Goal: Use online tool/utility: Utilize a website feature to perform a specific function

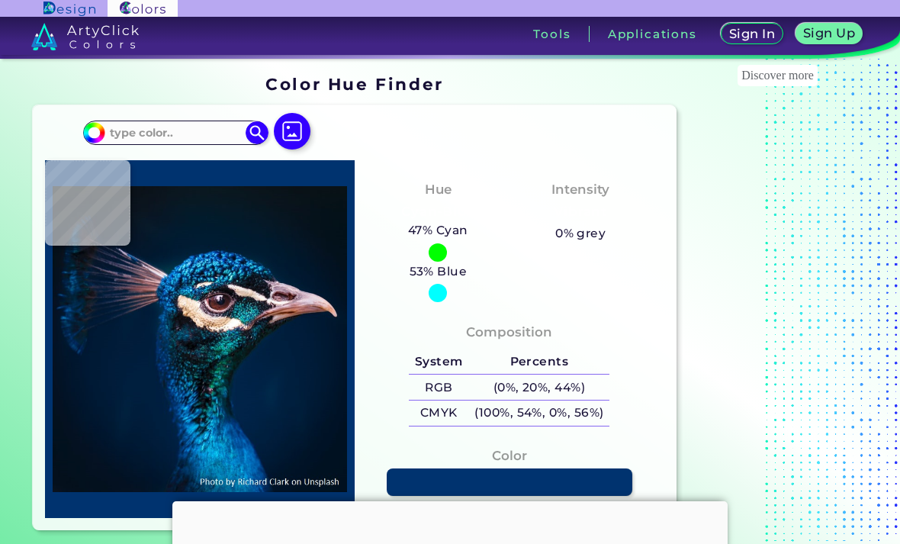
type input "#000000"
type input "#011b2a"
type input "#011B2A"
type input "#02275d"
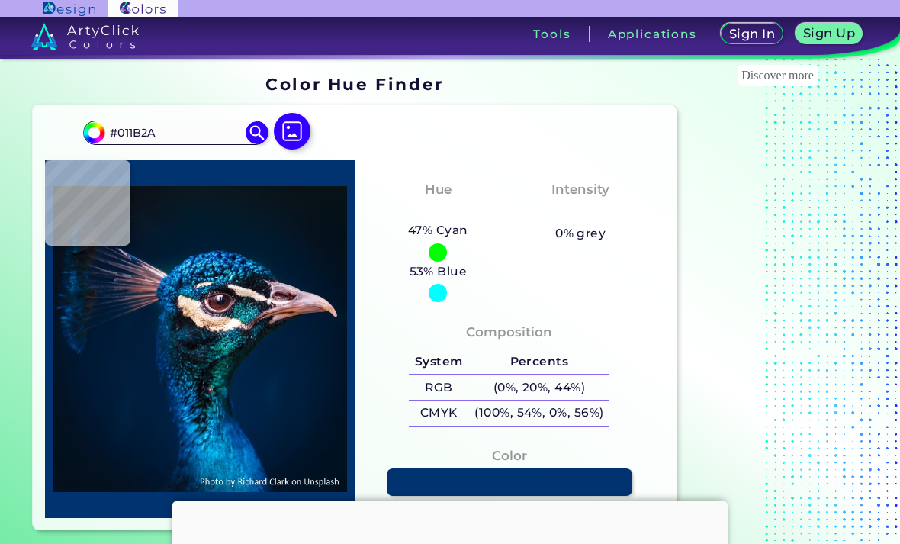
type input "#02275D"
type input "#003271"
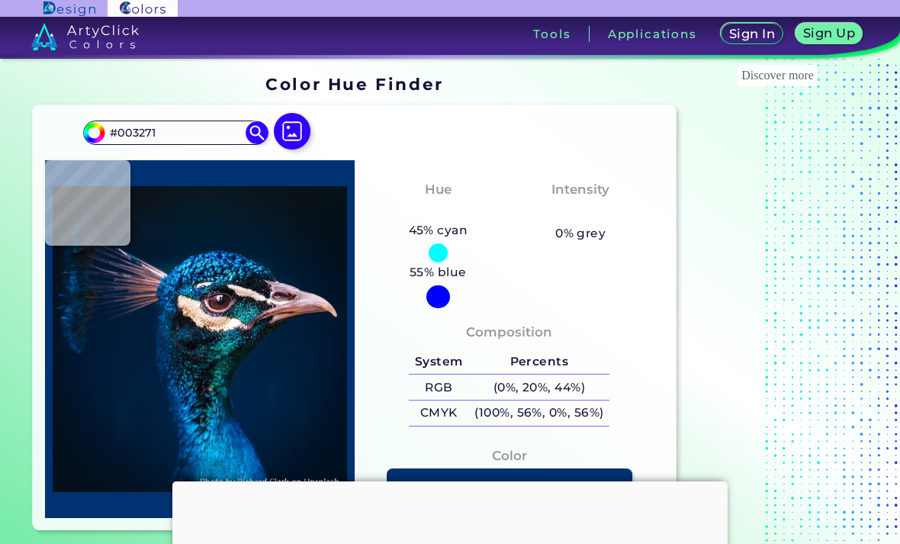
type input "#03193a"
type input "#03193A"
type input "#0e1118"
type input "#0E1118"
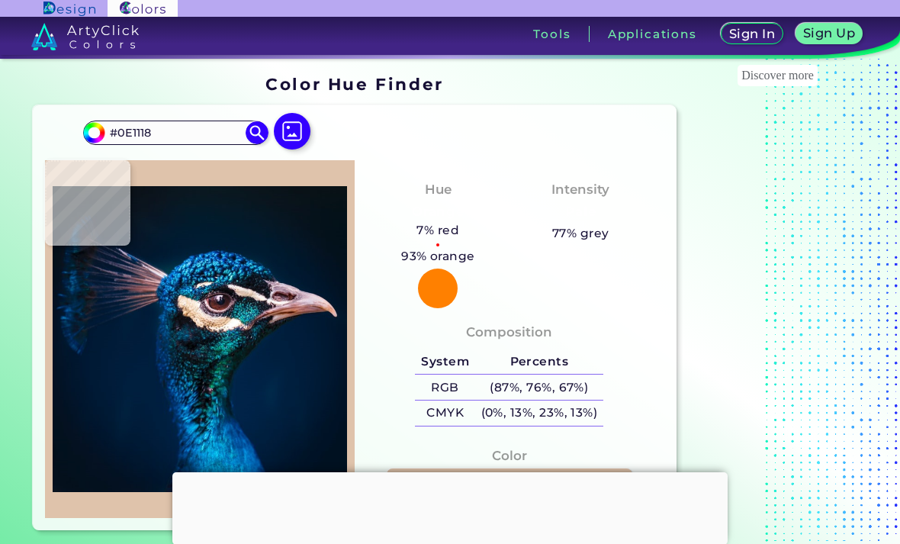
type input "#dfc3ab"
type input "#DFC3AB"
type input "#f3f8f4"
type input "#F3F8F4"
type input "#ad8e9a"
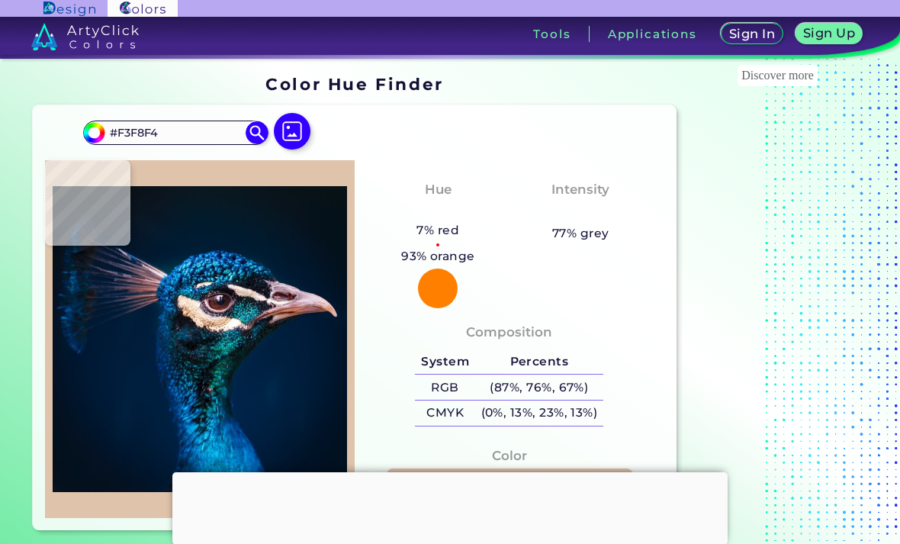
type input "#AD8E9A"
type input "#00162b"
type input "#00162B"
type input "#001426"
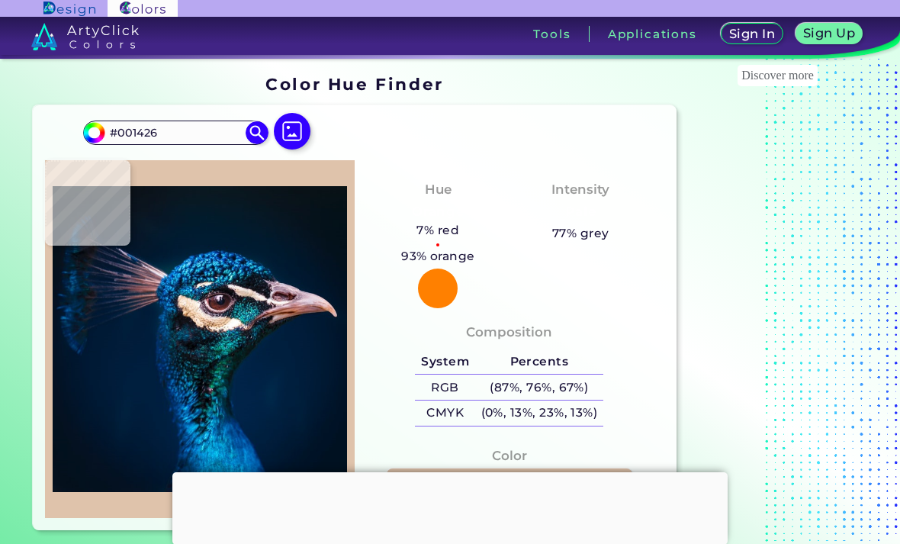
type input "#021124"
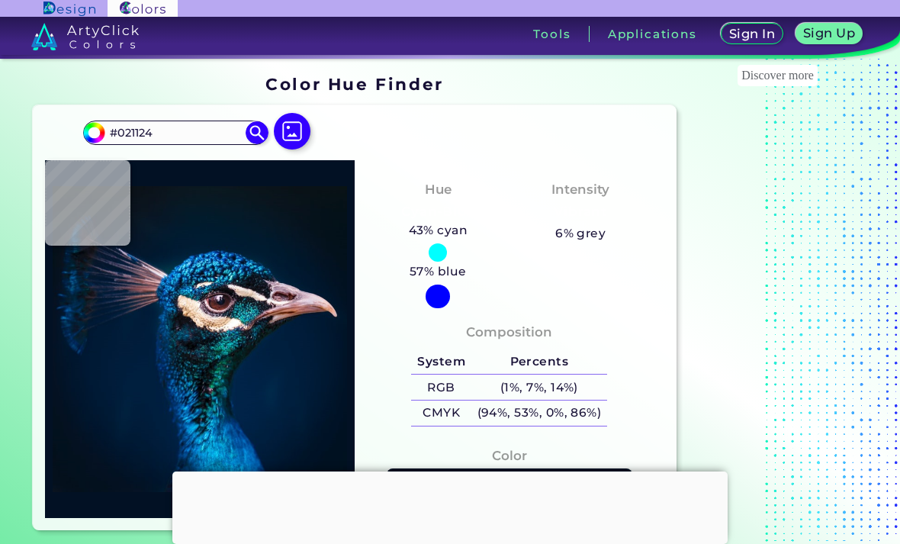
type input "#03111c"
type input "#03111C"
type input "#021324"
type input "#00162b"
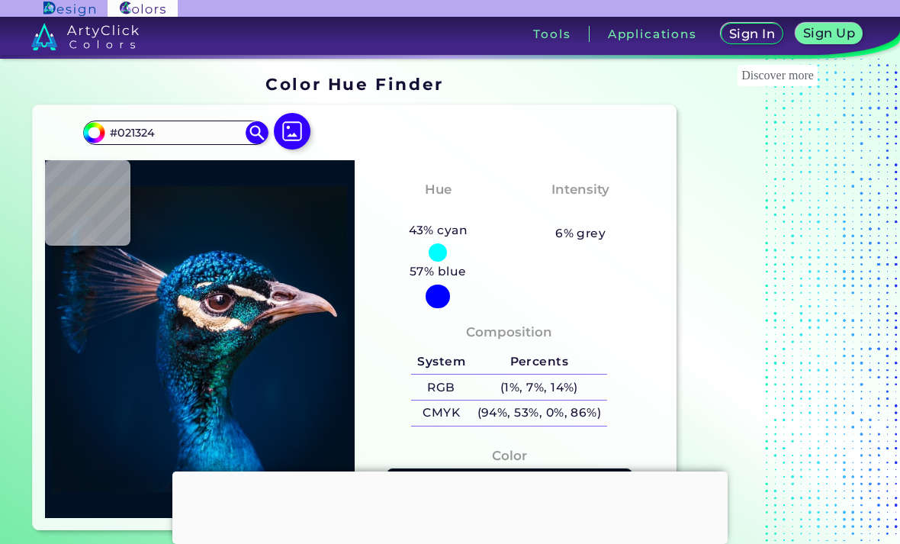
type input "#00162B"
type input "#001830"
type input "#00172f"
type input "#00172F"
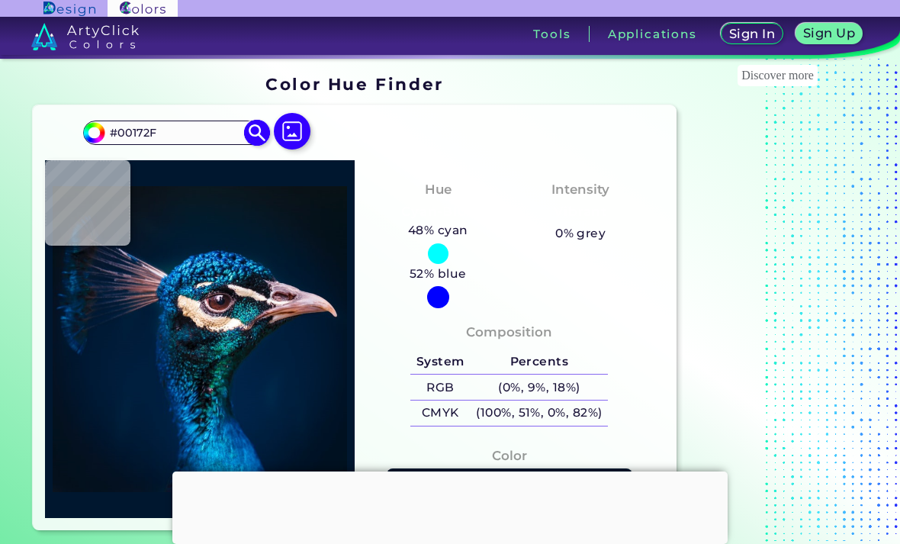
type input "#00182c"
type input "#00182C"
type input "#021728"
type input "#000000"
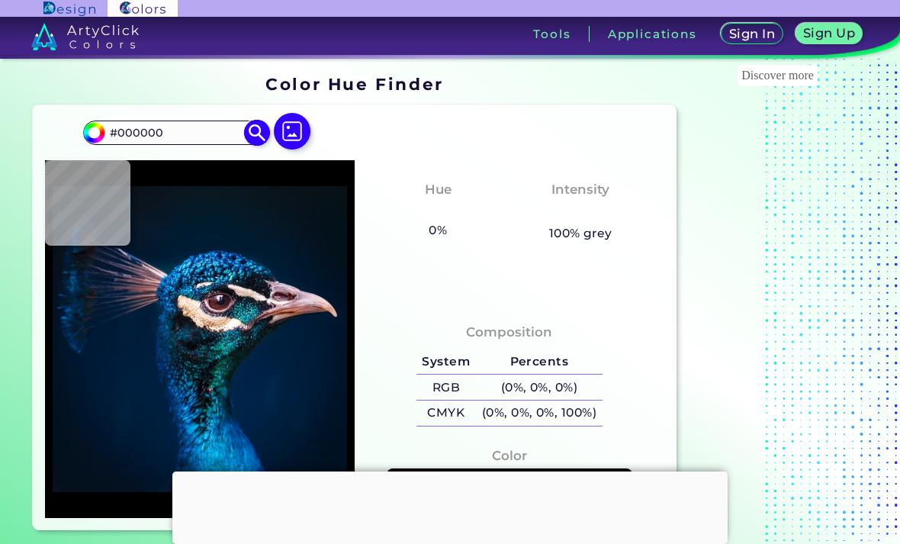
click at [182, 133] on input "#000000" at bounding box center [175, 132] width 142 height 21
type input "#"
paste input "1C0D1E"
type input "1C0D1E"
type input "#1c0d1e"
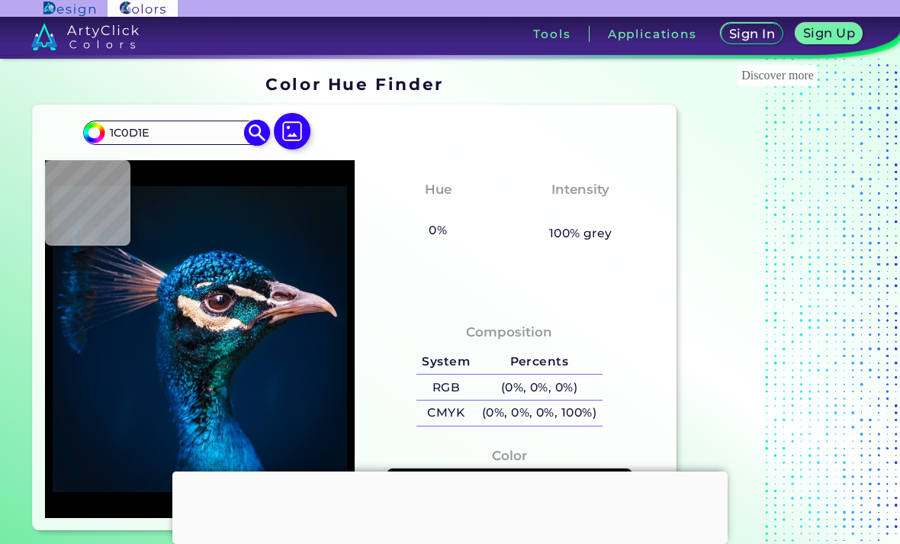
type input "#1C0D1E"
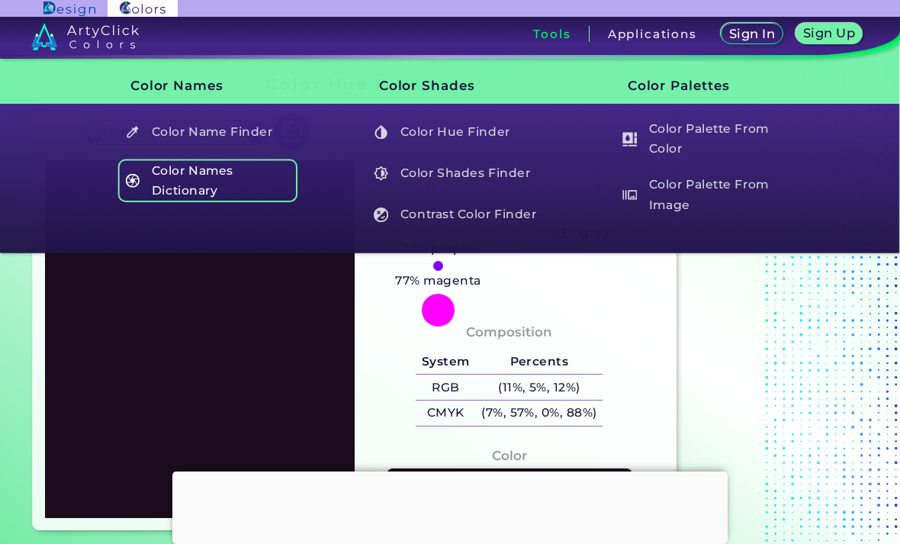
click at [282, 177] on h5 "Color Names Dictionary" at bounding box center [207, 180] width 179 height 43
